Goal: Find specific page/section: Find specific page/section

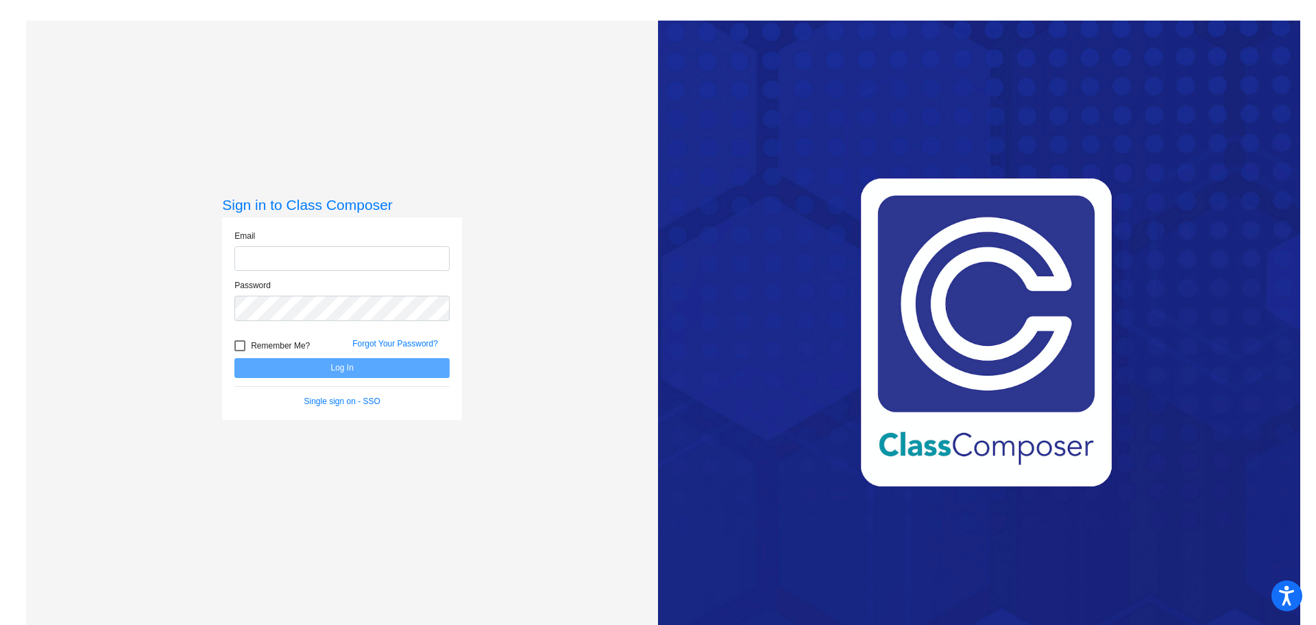
type input "[EMAIL_ADDRESS][DOMAIN_NAME]"
click at [376, 254] on input "[EMAIL_ADDRESS][DOMAIN_NAME]" at bounding box center [341, 258] width 215 height 25
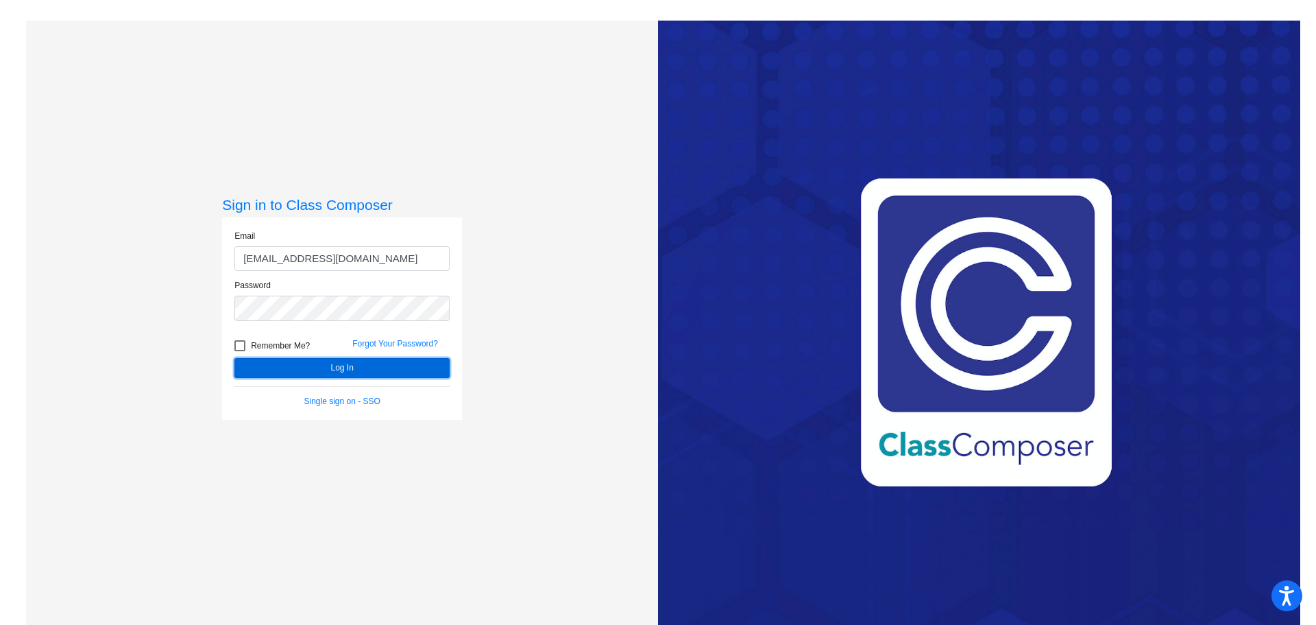
click at [359, 364] on button "Log In" at bounding box center [341, 368] width 215 height 20
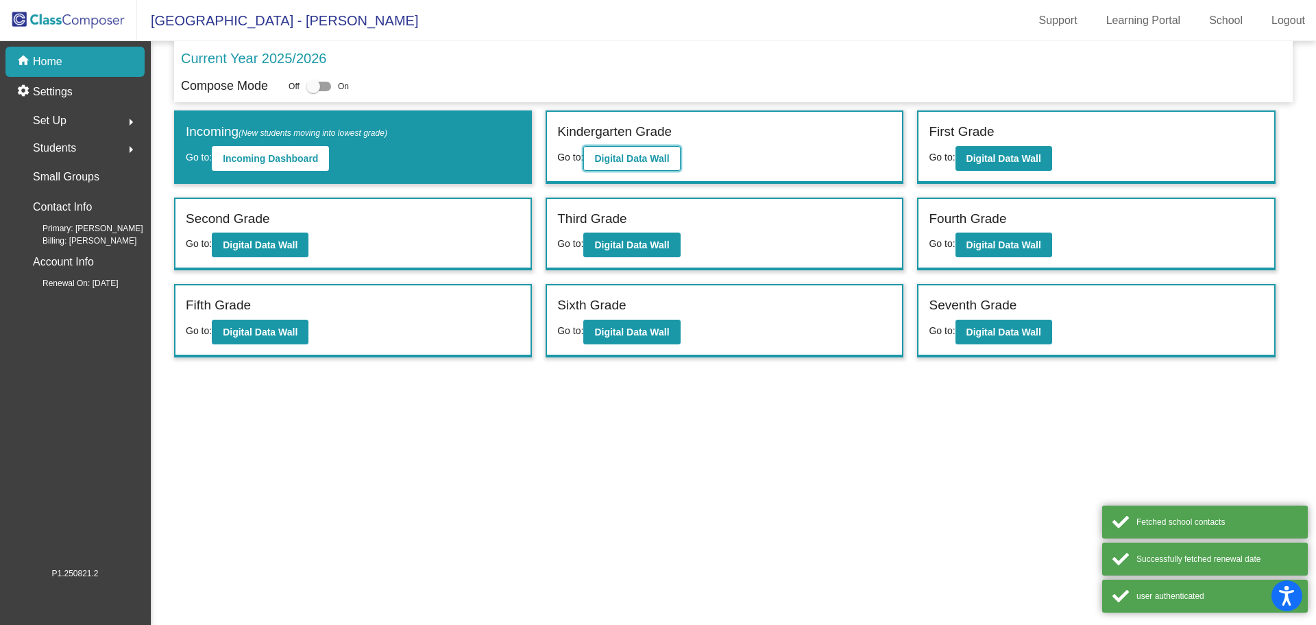
click at [636, 161] on b "Digital Data Wall" at bounding box center [631, 158] width 75 height 11
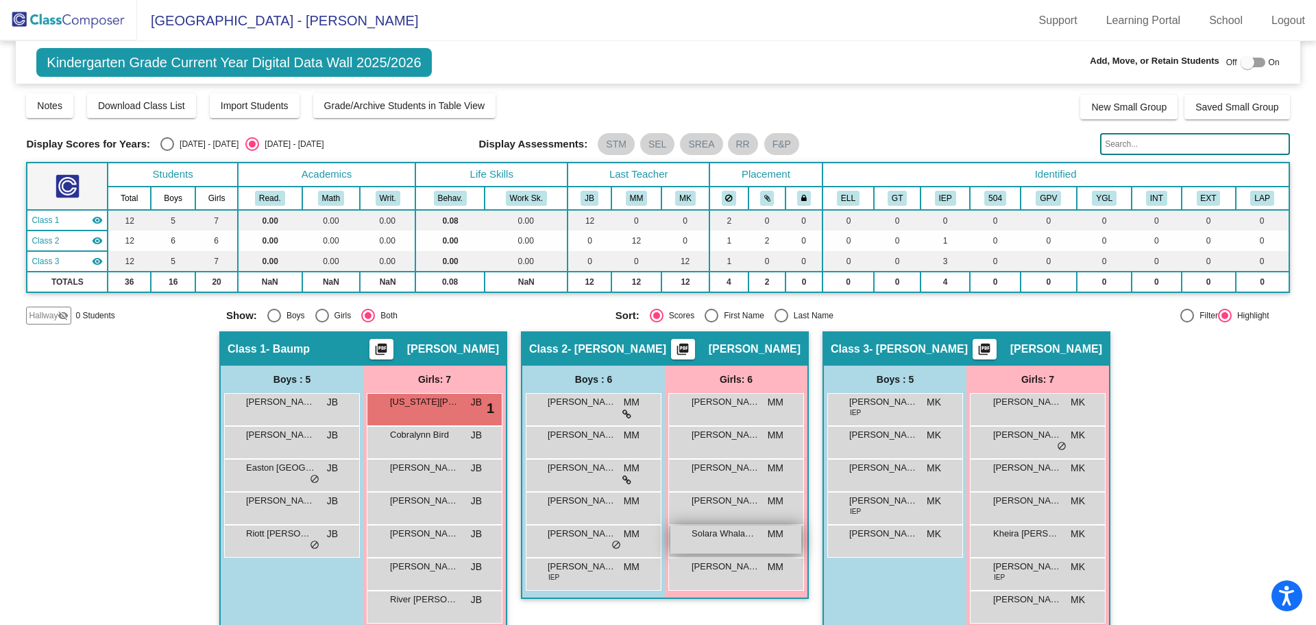
click at [742, 531] on span "Solara Whalawitsa" at bounding box center [726, 534] width 69 height 14
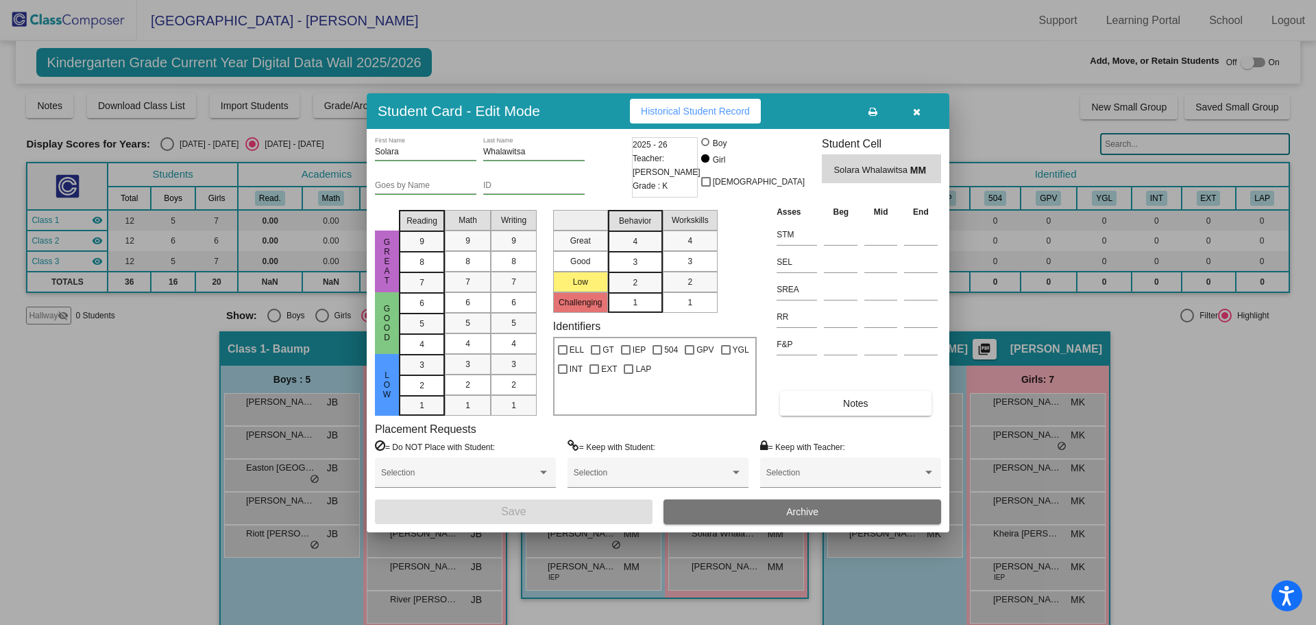
click at [925, 113] on button "button" at bounding box center [917, 111] width 44 height 25
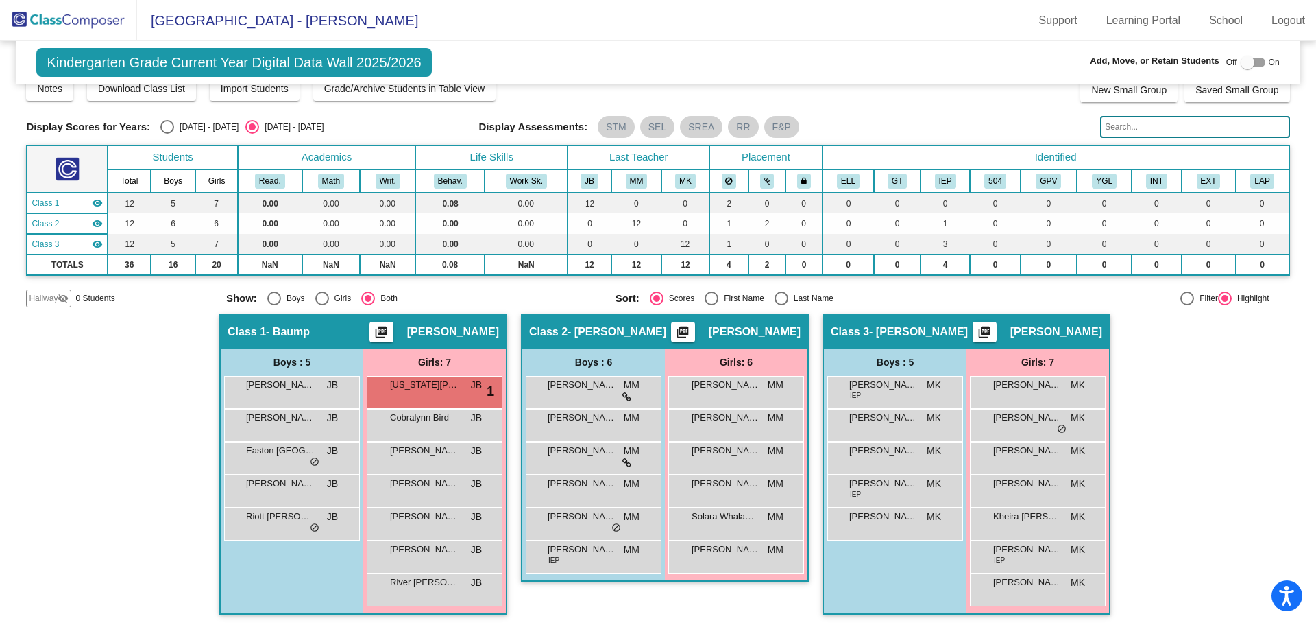
scroll to position [21, 0]
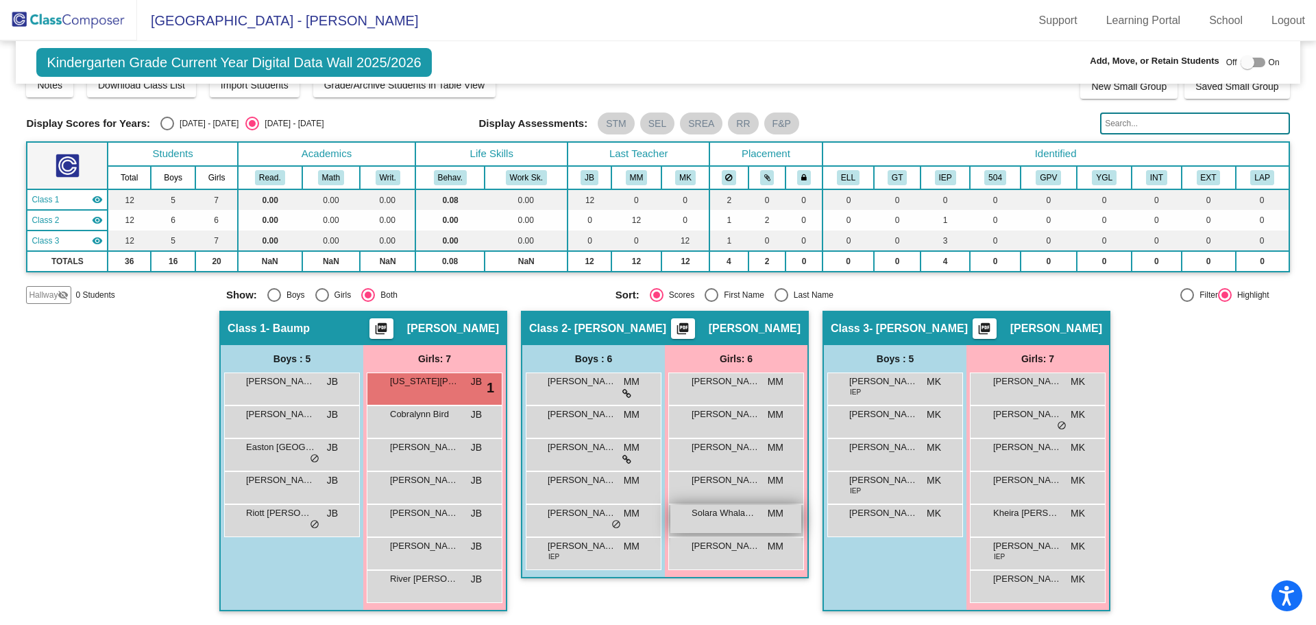
click at [715, 510] on span "Solara Whalawitsa" at bounding box center [726, 513] width 69 height 14
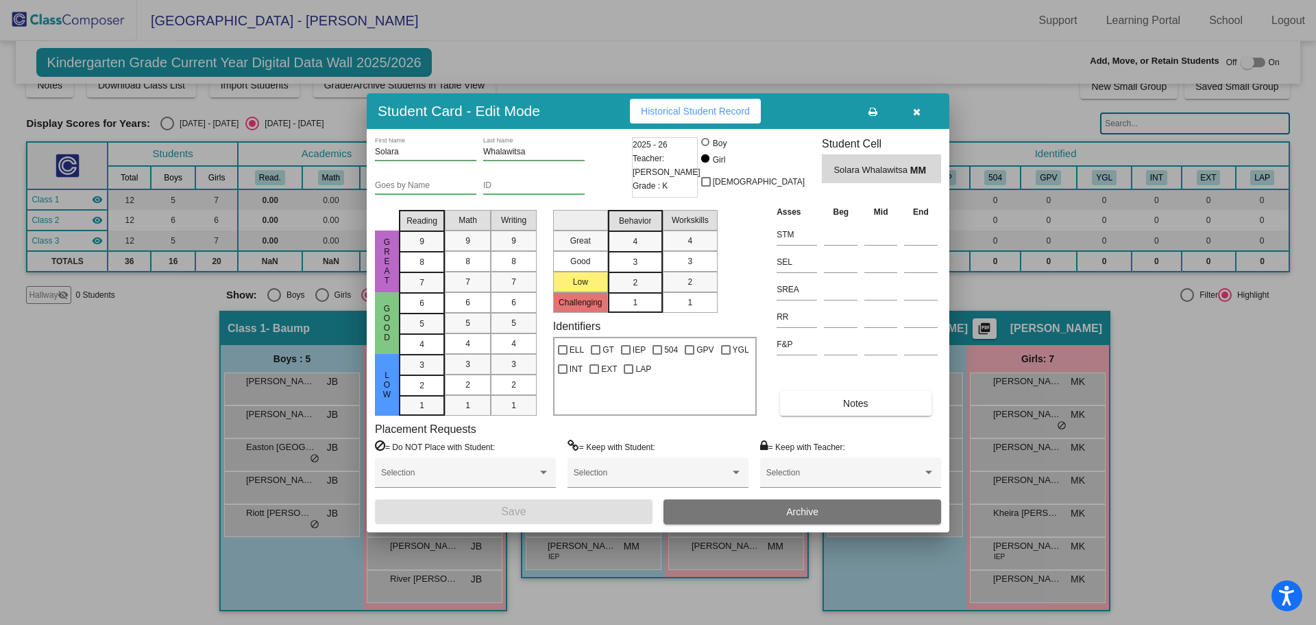
click at [915, 110] on icon "button" at bounding box center [917, 112] width 8 height 10
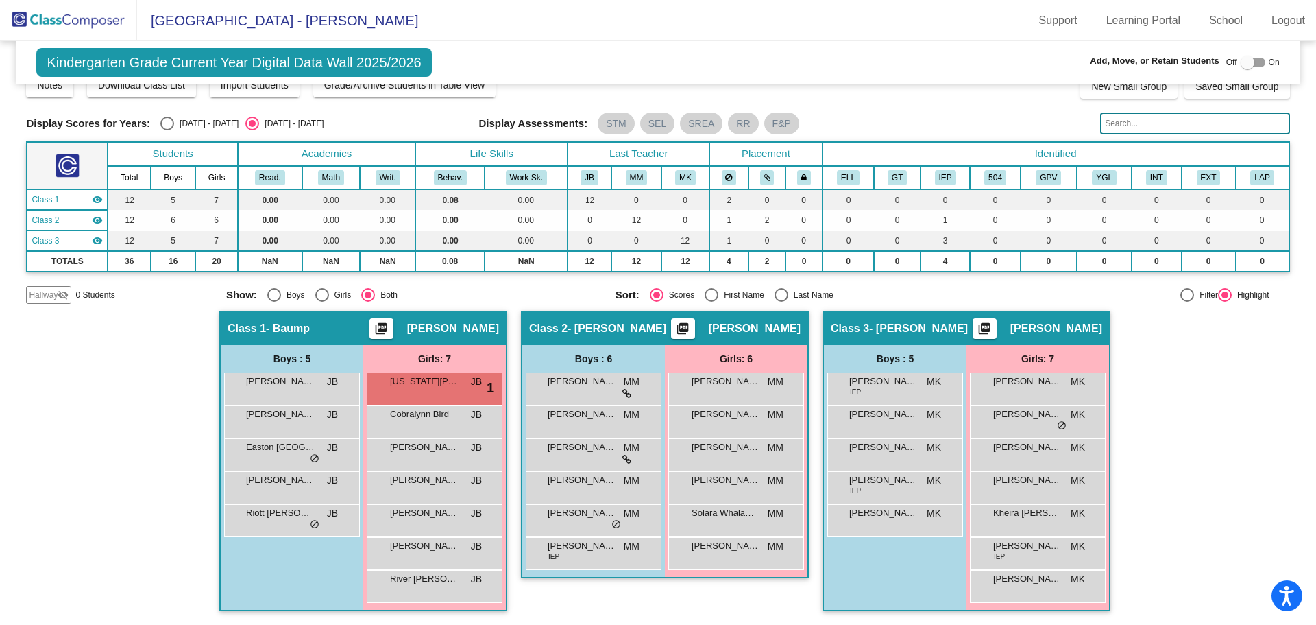
click at [788, 603] on div "Class 2 - [PERSON_NAME] picture_as_pdf [PERSON_NAME] Add Student First Name Las…" at bounding box center [665, 468] width 288 height 314
click at [723, 516] on span "Solara Whalawitsa" at bounding box center [726, 513] width 69 height 14
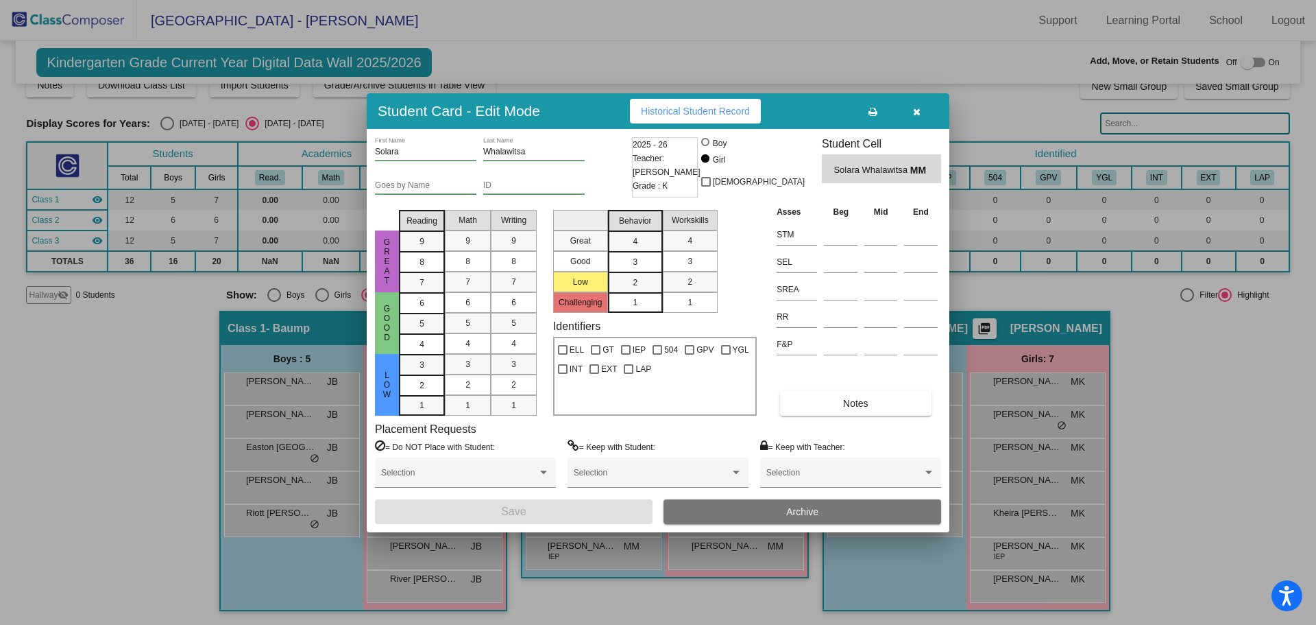
click at [914, 109] on icon "button" at bounding box center [917, 112] width 8 height 10
